Goal: Task Accomplishment & Management: Manage account settings

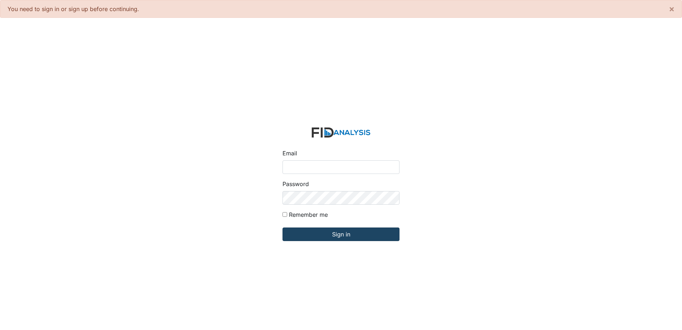
type input "[EMAIL_ADDRESS][DOMAIN_NAME]"
click at [347, 238] on input "Sign in" at bounding box center [340, 234] width 117 height 14
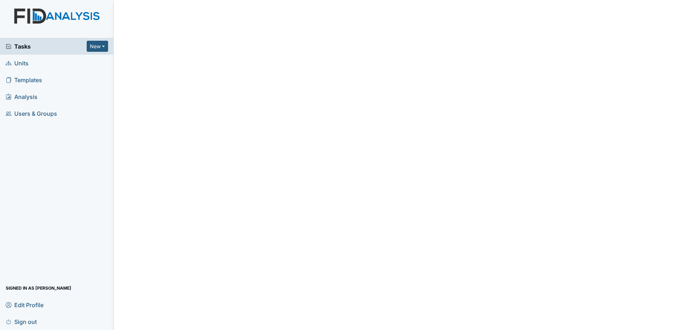
click at [40, 48] on span "Tasks" at bounding box center [46, 46] width 81 height 9
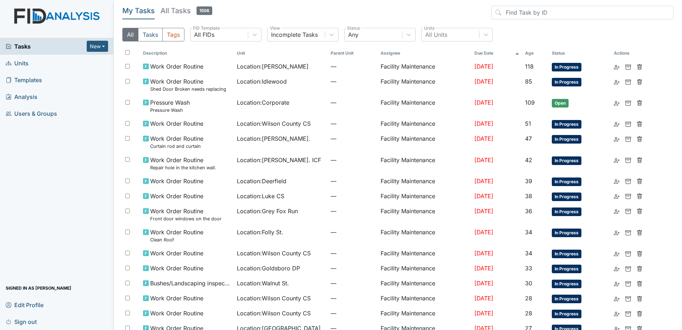
click at [454, 42] on div "All Tasks Tags All FIDs FID Template Incomplete Tasks View Any Status All Units…" at bounding box center [397, 37] width 551 height 19
click at [455, 37] on div "All Units" at bounding box center [450, 34] width 57 height 13
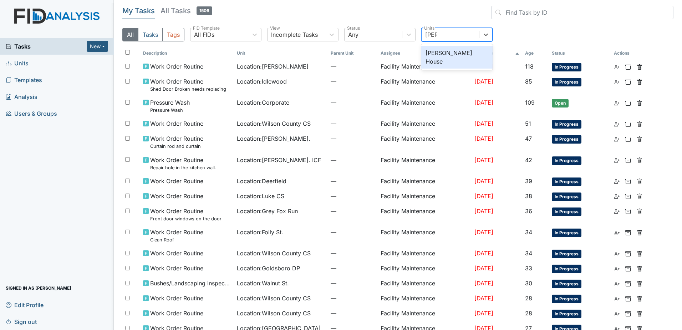
type input "scott"
click at [459, 56] on div "Scott House" at bounding box center [456, 57] width 71 height 23
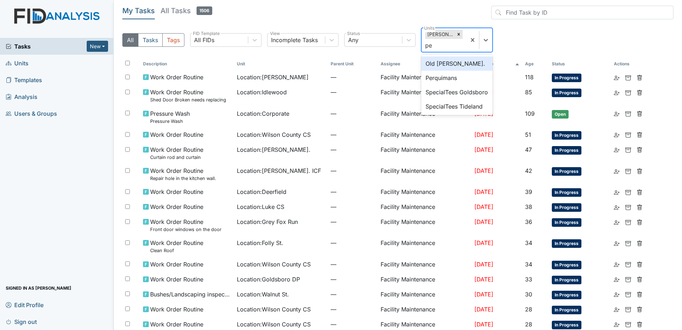
type input "per"
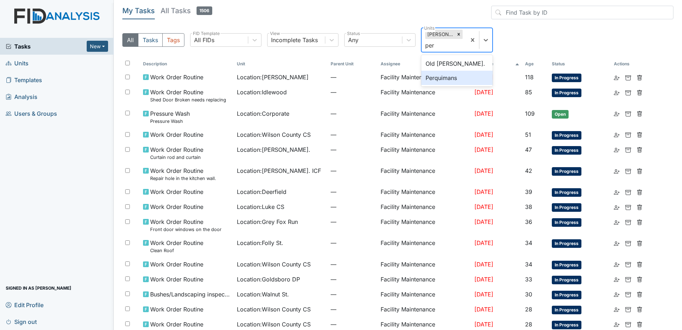
click at [475, 77] on div "Perquimans" at bounding box center [456, 78] width 71 height 14
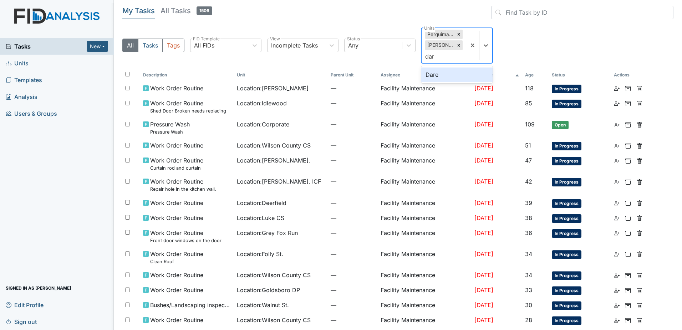
type input "dare"
click at [474, 70] on div "Dare" at bounding box center [456, 74] width 71 height 14
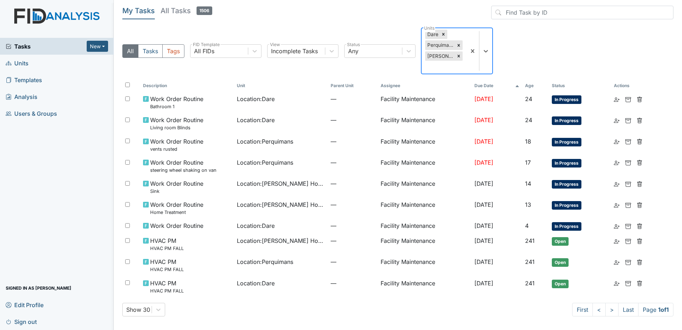
click at [463, 43] on div "Dare Perquimans Scott House" at bounding box center [444, 50] width 45 height 45
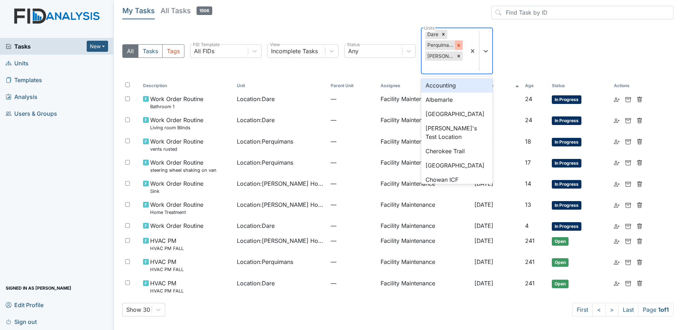
click at [460, 44] on icon at bounding box center [458, 45] width 5 height 5
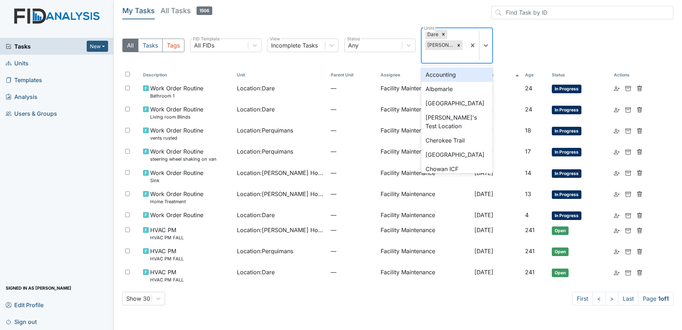
click at [460, 45] on icon at bounding box center [458, 45] width 5 height 5
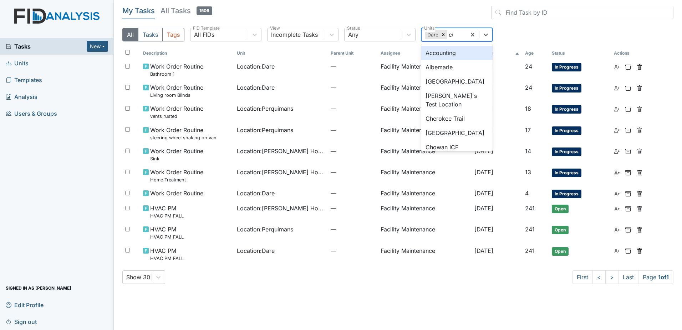
type input "cur"
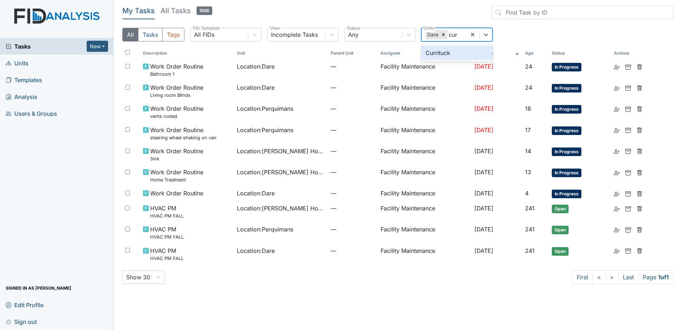
click at [464, 52] on div "Currituck" at bounding box center [456, 53] width 71 height 14
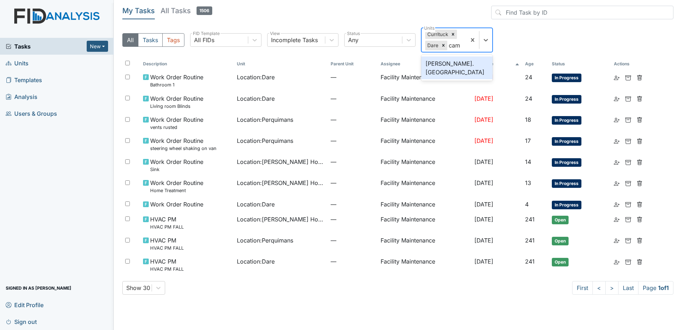
type input "camd"
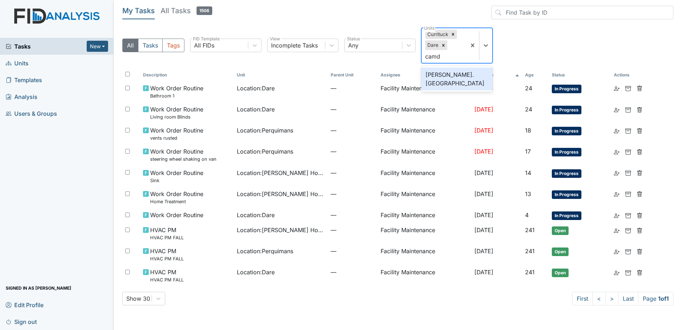
click at [458, 78] on div "Wickham Rd. Camden" at bounding box center [456, 78] width 71 height 23
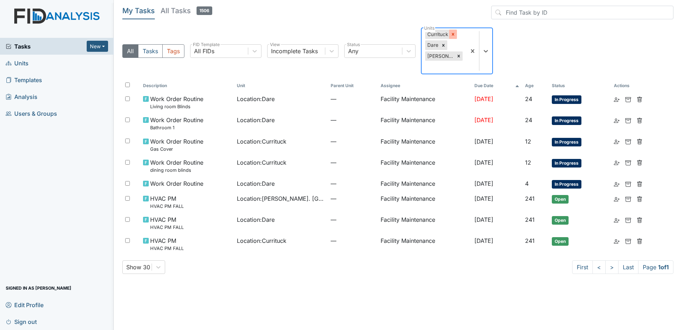
click at [450, 32] on div at bounding box center [453, 34] width 8 height 9
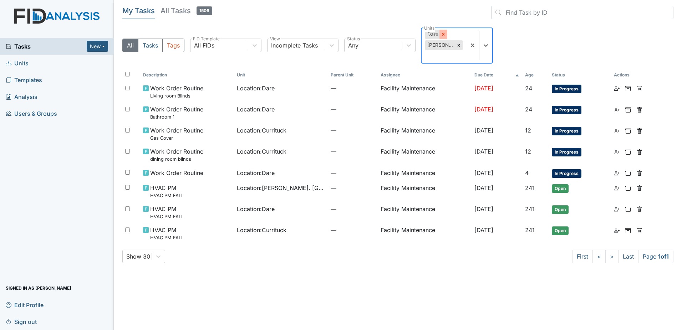
click at [443, 33] on icon at bounding box center [443, 34] width 5 height 5
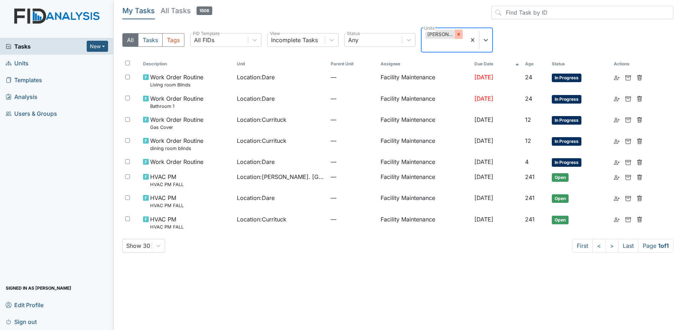
click at [457, 33] on icon at bounding box center [458, 34] width 5 height 5
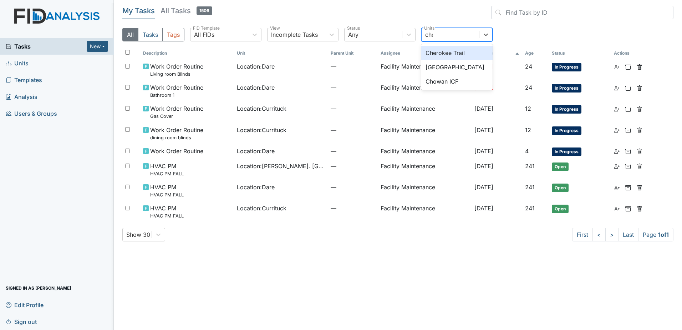
type input "cher"
click at [460, 65] on div "Cherry Lane" at bounding box center [456, 67] width 71 height 14
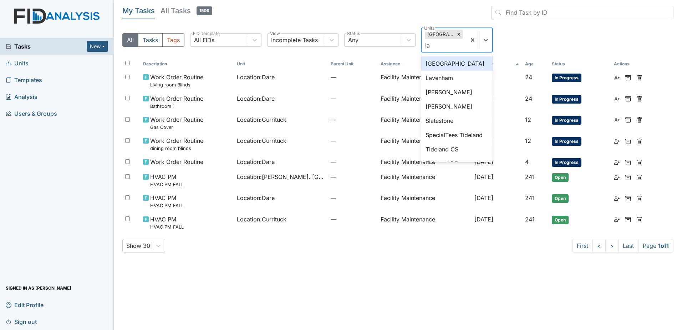
type input "lav"
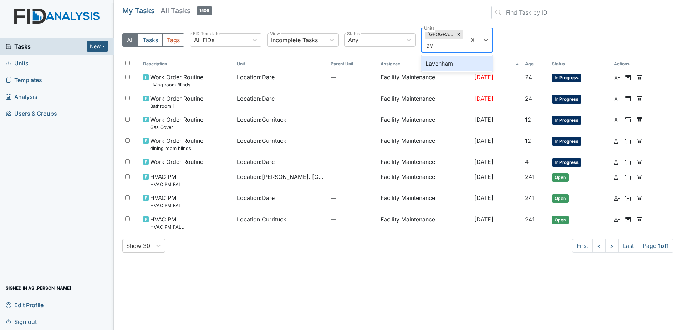
click at [460, 66] on div "Lavenham" at bounding box center [456, 63] width 71 height 14
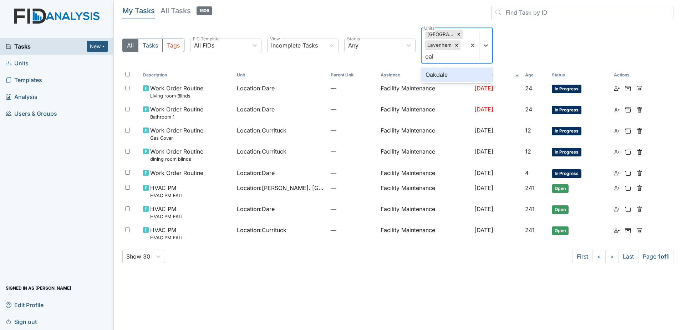
type input "oakd"
click at [462, 76] on div "Oakdale" at bounding box center [456, 74] width 71 height 14
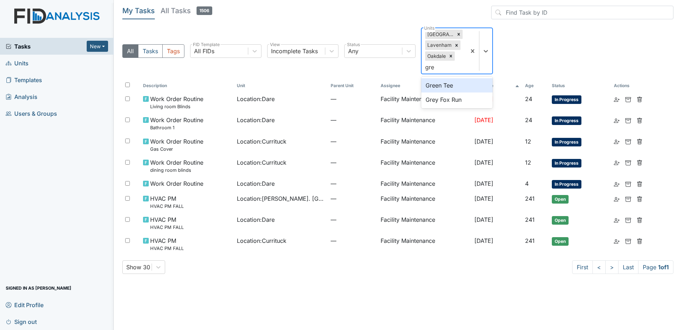
type input "grey"
click at [463, 80] on div "Grey Fox Run" at bounding box center [456, 85] width 71 height 14
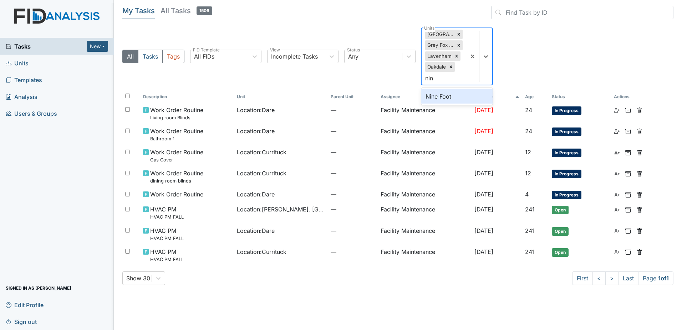
type input "nine"
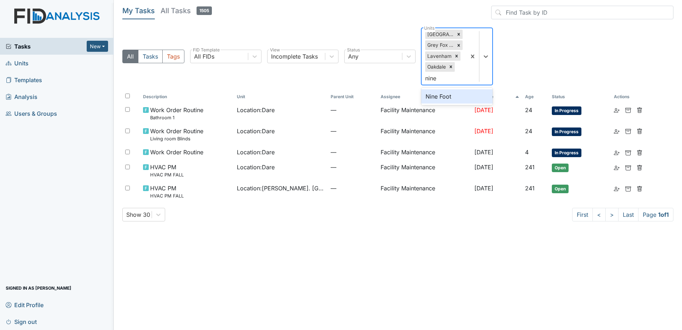
click at [463, 93] on div "Nine Foot" at bounding box center [456, 96] width 71 height 14
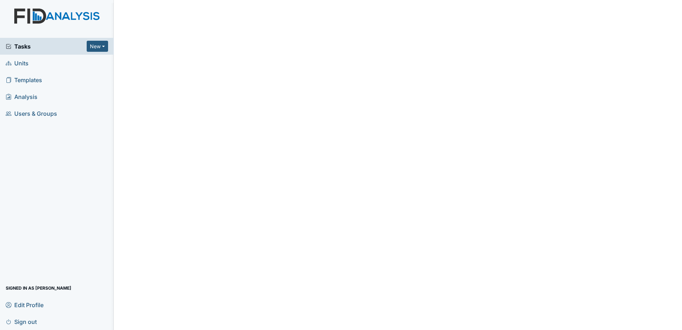
click at [67, 49] on span "Tasks" at bounding box center [46, 46] width 81 height 9
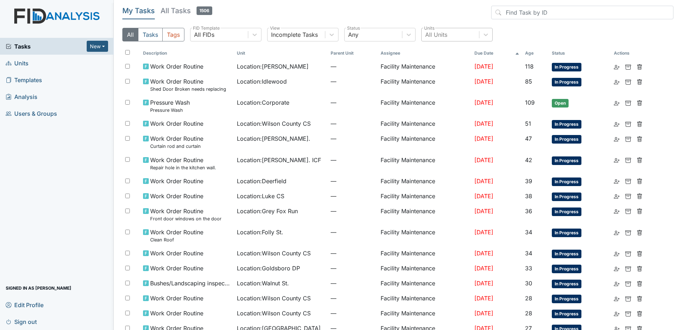
click at [442, 29] on div "All Units" at bounding box center [450, 34] width 57 height 13
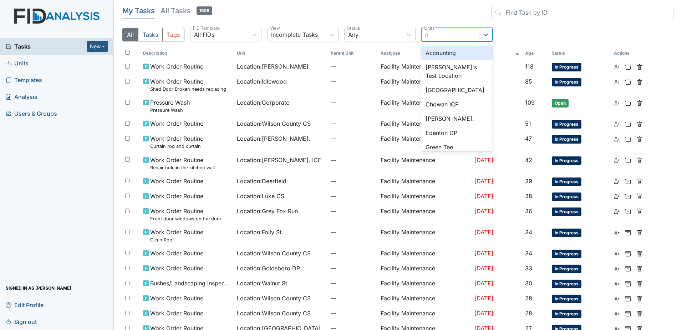
type input "nin"
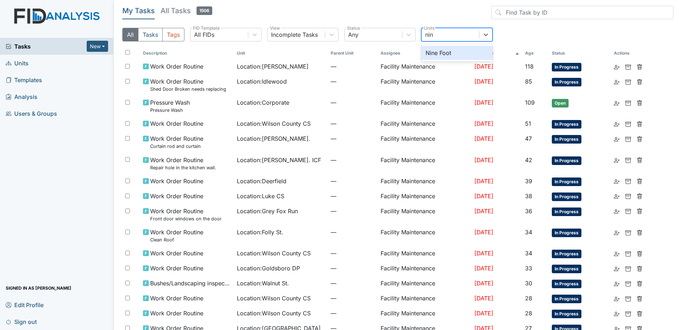
click at [468, 55] on div "Nine Foot" at bounding box center [456, 53] width 71 height 14
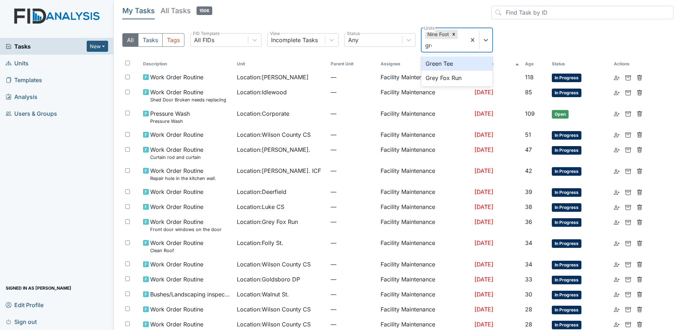
type input "grey"
click at [468, 64] on div "Grey Fox Run" at bounding box center [456, 63] width 71 height 14
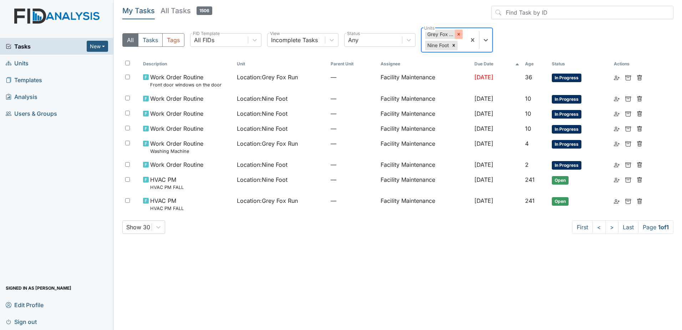
click at [456, 32] on div at bounding box center [459, 34] width 8 height 9
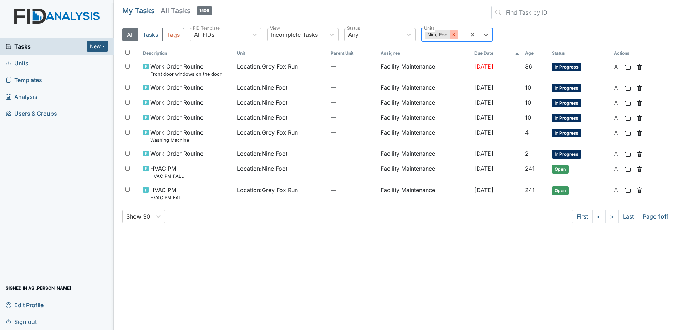
click at [456, 33] on icon at bounding box center [453, 34] width 5 height 5
click at [34, 324] on span "Sign out" at bounding box center [21, 321] width 31 height 11
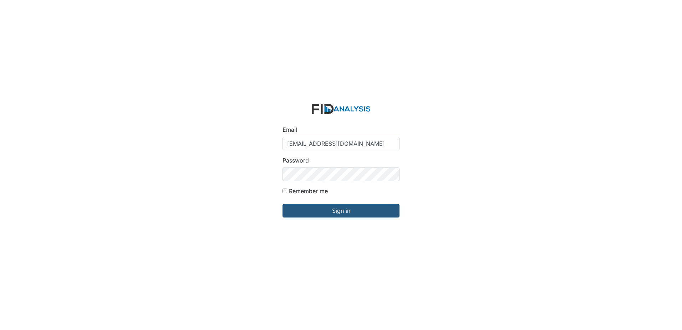
click at [349, 150] on form "Email zsmith@lifeincorporated.com Password Remember me Sign in" at bounding box center [341, 165] width 128 height 134
click at [349, 148] on input "[EMAIL_ADDRESS][DOMAIN_NAME]" at bounding box center [340, 144] width 117 height 14
type input "jbryant@lifeincorporated.com"
click at [335, 213] on input "Sign in" at bounding box center [340, 211] width 117 height 14
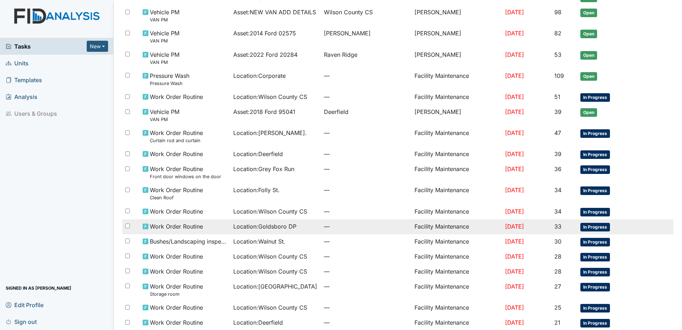
scroll to position [213, 0]
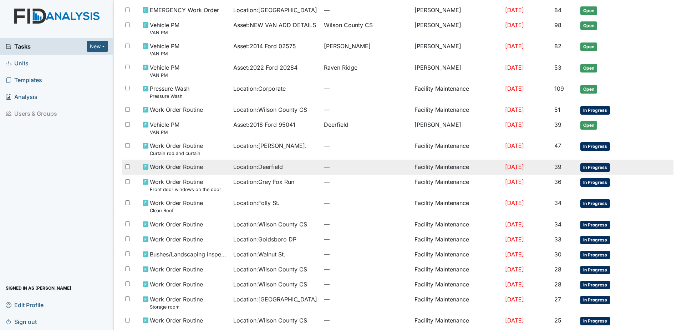
click at [284, 170] on div "Location : Deerfield" at bounding box center [275, 166] width 85 height 9
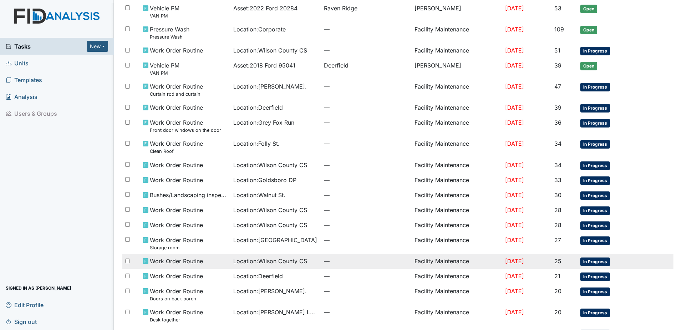
scroll to position [320, 0]
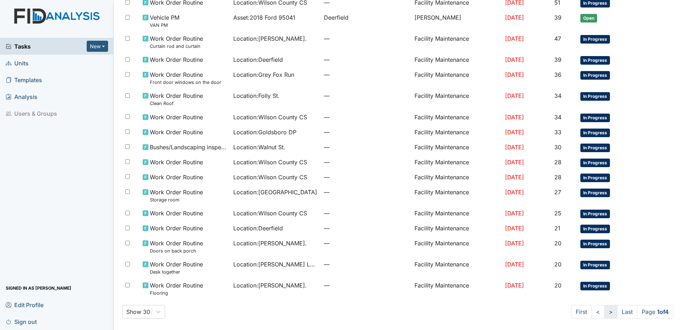
click at [604, 313] on link ">" at bounding box center [610, 312] width 13 height 14
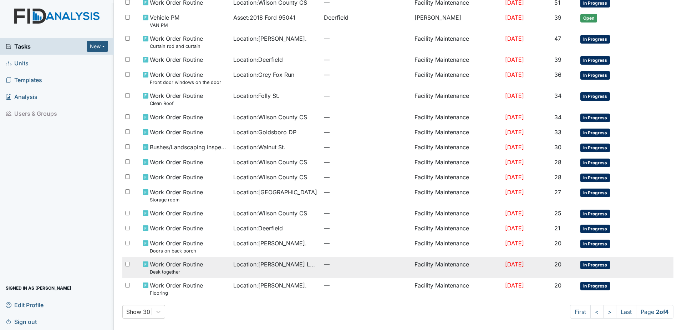
click at [324, 265] on span "—" at bounding box center [366, 264] width 85 height 9
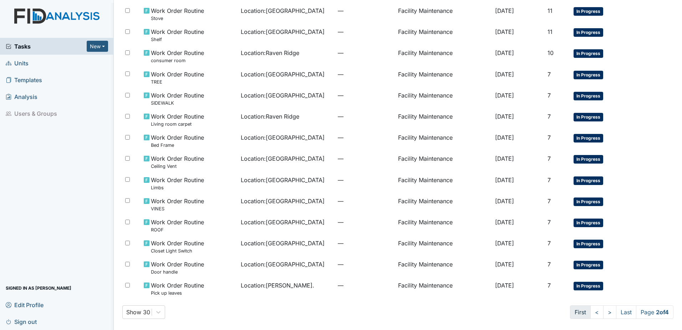
scroll to position [394, 0]
click at [579, 306] on link "First" at bounding box center [580, 312] width 21 height 14
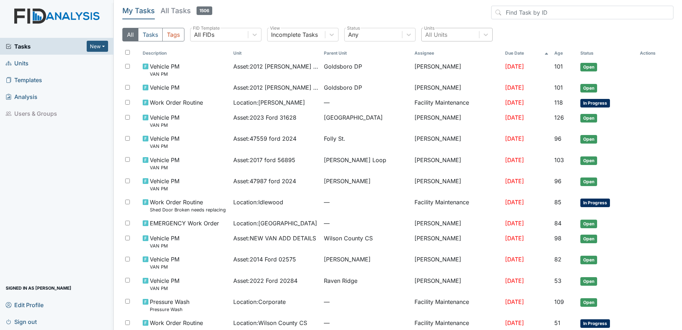
click at [440, 31] on div "All Units" at bounding box center [436, 34] width 22 height 9
type input "mck"
click at [477, 48] on div "[PERSON_NAME] Loop" at bounding box center [456, 53] width 71 height 14
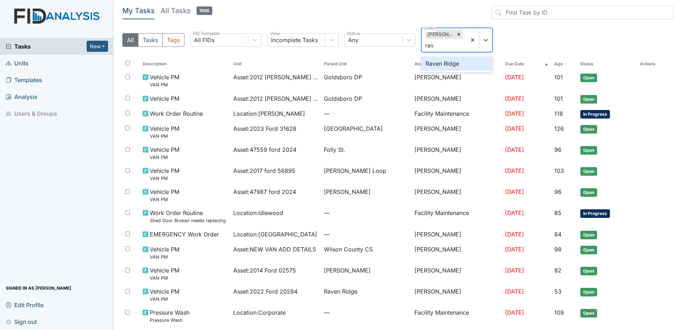
type input "rave"
click at [466, 63] on div "Raven Ridge" at bounding box center [456, 63] width 71 height 14
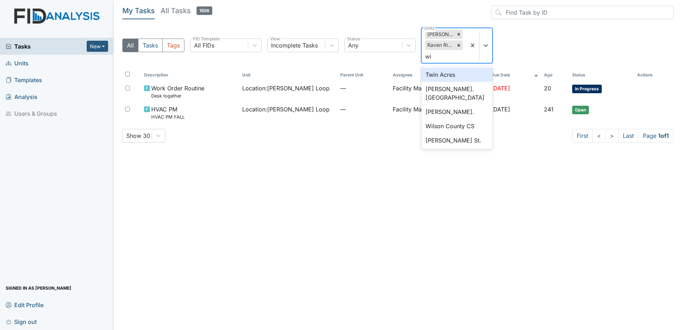
type input "wil"
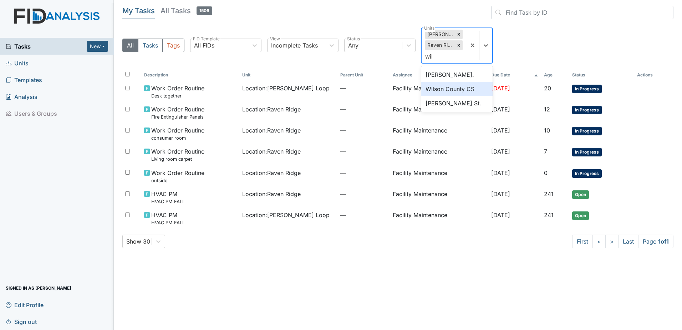
click at [460, 90] on div "Wilson County CS" at bounding box center [456, 89] width 71 height 14
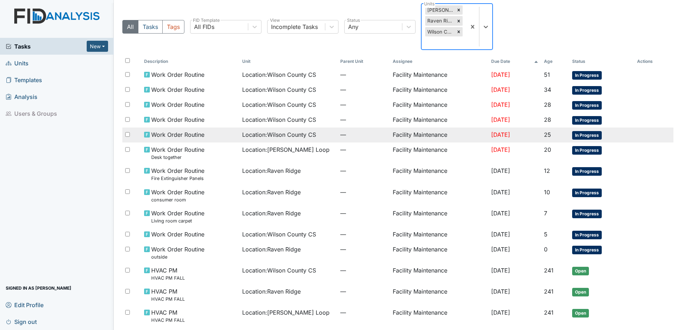
scroll to position [52, 0]
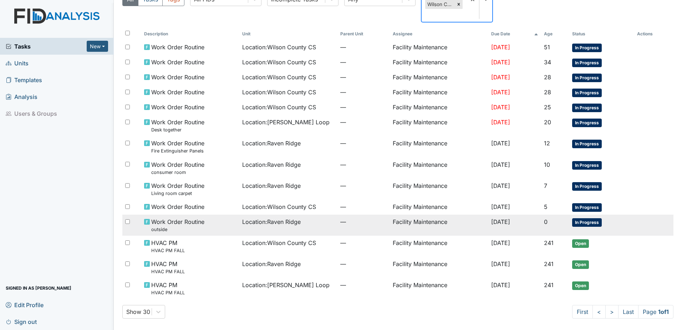
click at [321, 229] on td "Location : Raven Ridge" at bounding box center [288, 224] width 98 height 21
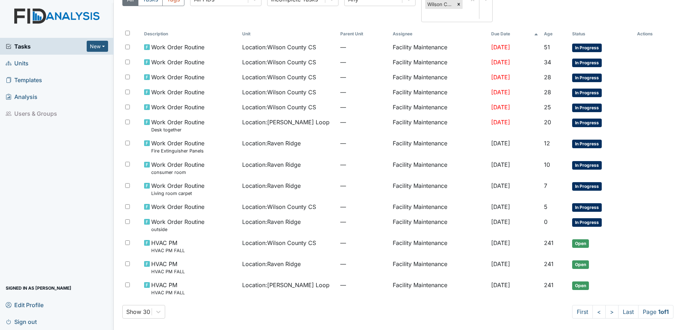
click at [30, 321] on span "Sign out" at bounding box center [21, 321] width 31 height 11
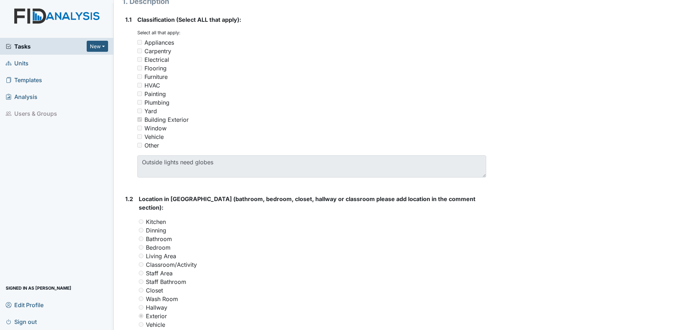
scroll to position [36, 0]
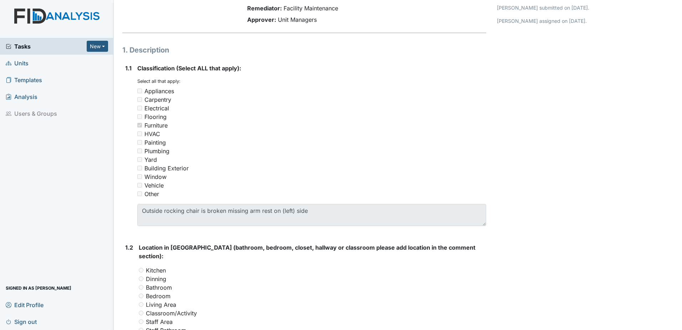
scroll to position [178, 0]
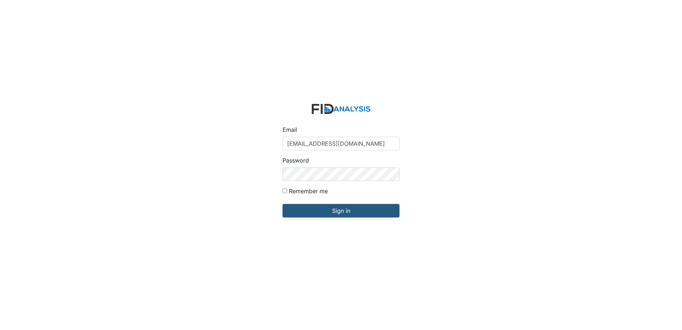
click at [359, 142] on input "jbryant@lifeincorporated.com" at bounding box center [340, 144] width 117 height 14
type input "[EMAIL_ADDRESS][DOMAIN_NAME]"
click at [337, 212] on input "Sign in" at bounding box center [340, 211] width 117 height 14
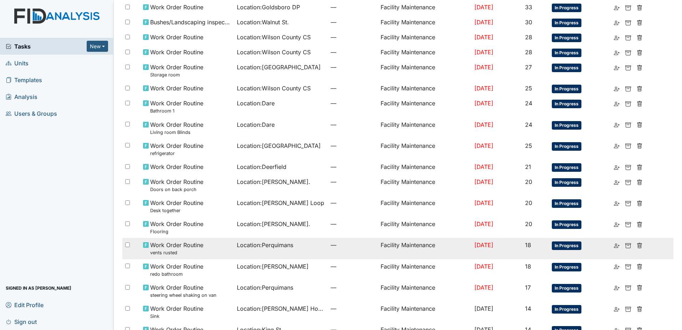
scroll to position [326, 0]
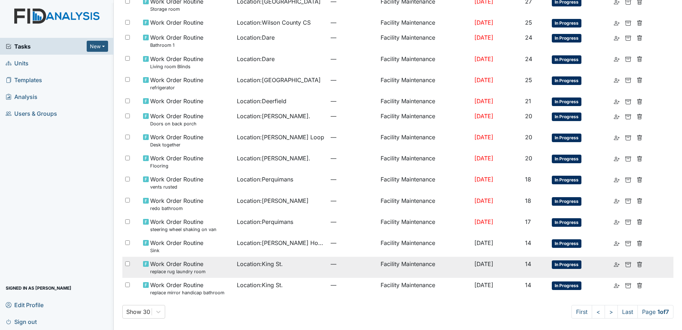
click at [274, 268] on td "Location : [GEOGRAPHIC_DATA]." at bounding box center [281, 266] width 94 height 21
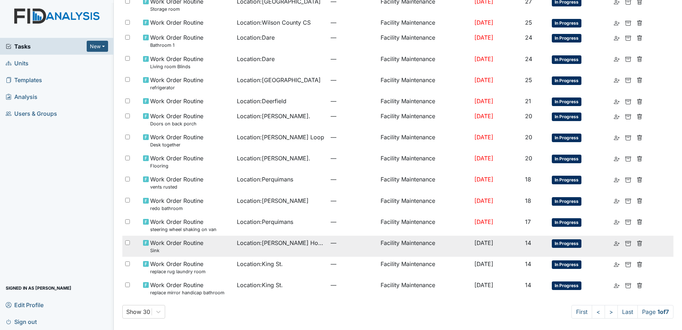
click at [234, 246] on td "Location : [PERSON_NAME][GEOGRAPHIC_DATA]" at bounding box center [281, 245] width 94 height 21
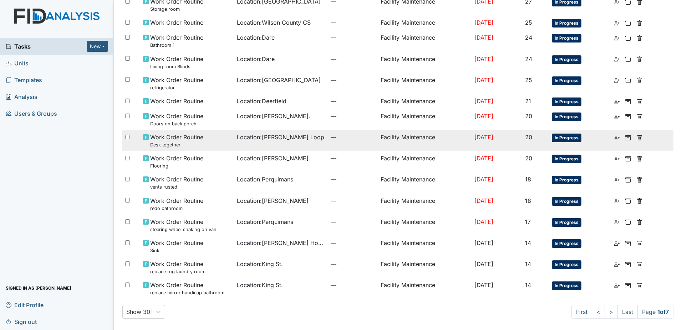
click at [224, 143] on div "Work Order Routine Desk together" at bounding box center [187, 140] width 88 height 15
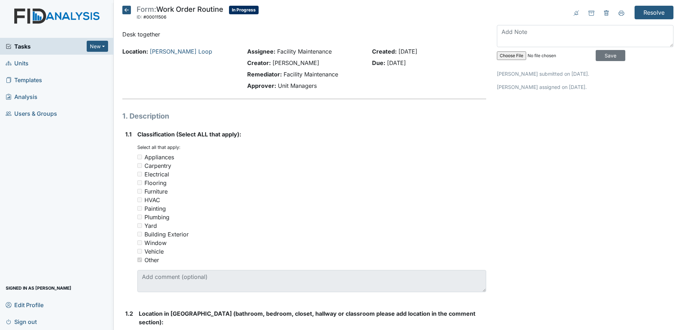
click at [123, 13] on icon at bounding box center [126, 10] width 9 height 9
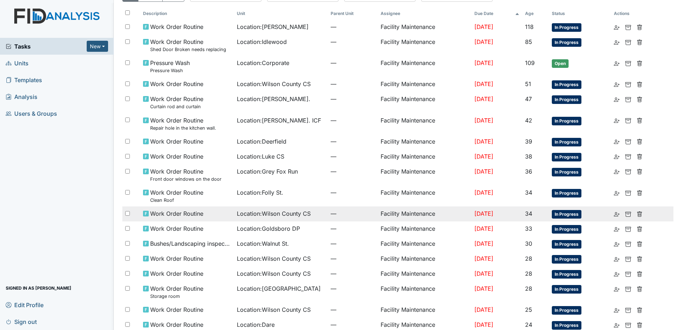
scroll to position [36, 0]
